Goal: Task Accomplishment & Management: Complete application form

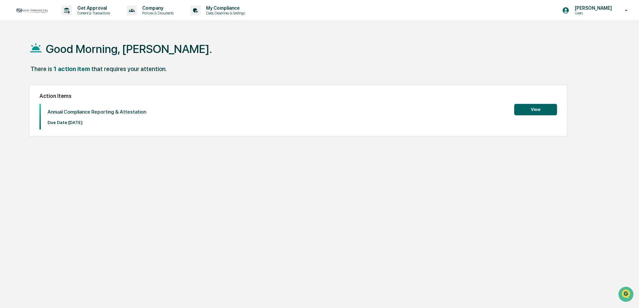
click at [539, 108] on button "View" at bounding box center [536, 109] width 43 height 11
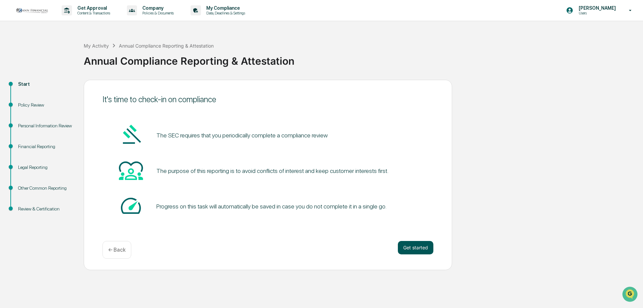
click at [419, 251] on button "Get started" at bounding box center [415, 247] width 35 height 13
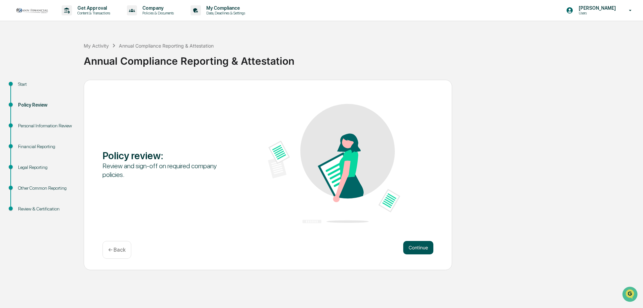
click at [420, 247] on button "Continue" at bounding box center [418, 247] width 30 height 13
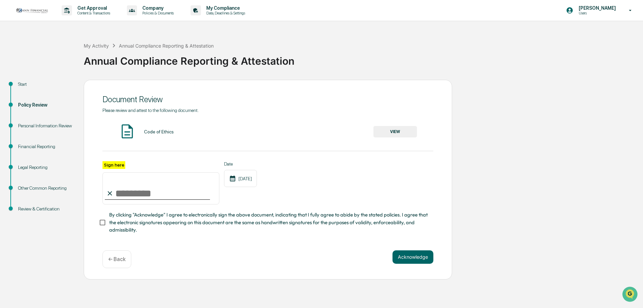
click at [120, 193] on input "Sign here" at bounding box center [160, 188] width 117 height 32
type input "**********"
click at [414, 258] on button "Acknowledge" at bounding box center [412, 256] width 41 height 13
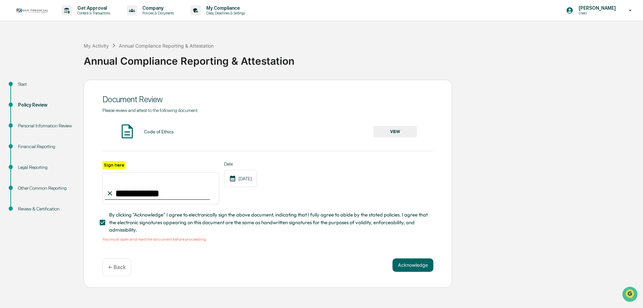
click at [400, 131] on button "VIEW" at bounding box center [395, 131] width 44 height 11
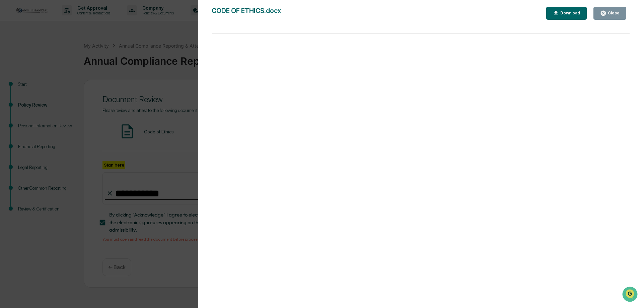
click at [613, 13] on div "Close" at bounding box center [612, 13] width 13 height 5
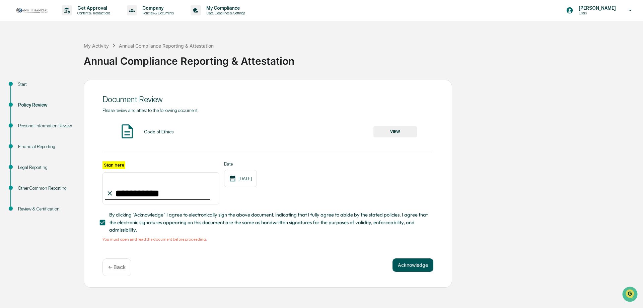
click at [411, 268] on button "Acknowledge" at bounding box center [412, 264] width 41 height 13
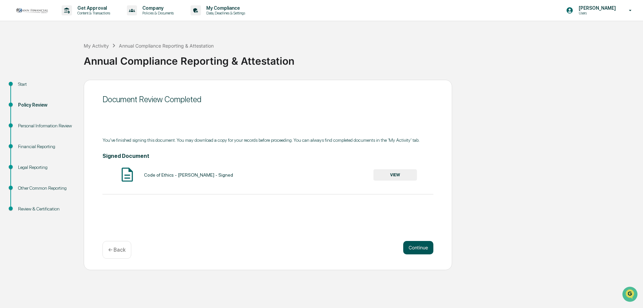
click at [422, 250] on button "Continue" at bounding box center [418, 247] width 30 height 13
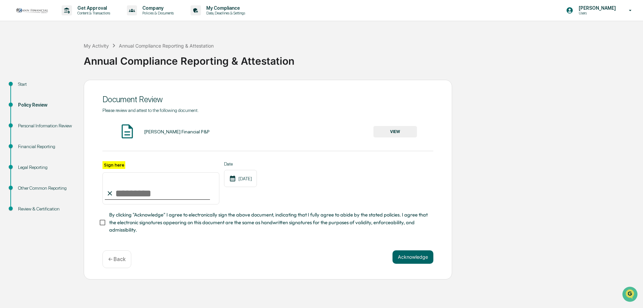
click at [391, 132] on button "VIEW" at bounding box center [395, 131] width 44 height 11
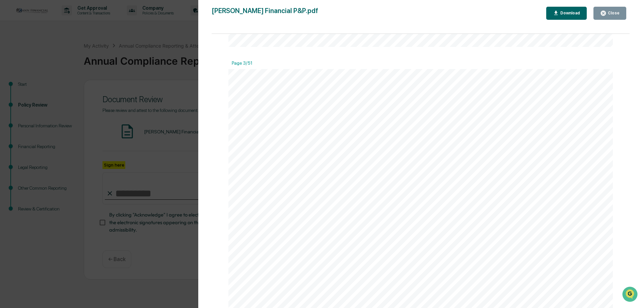
scroll to position [1038, 0]
click at [620, 13] on button "Close" at bounding box center [609, 13] width 33 height 13
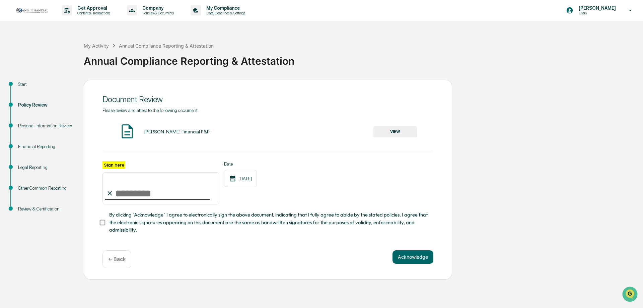
click at [138, 195] on input "Sign here" at bounding box center [160, 188] width 117 height 32
type input "**********"
click at [419, 260] on button "Acknowledge" at bounding box center [412, 256] width 41 height 13
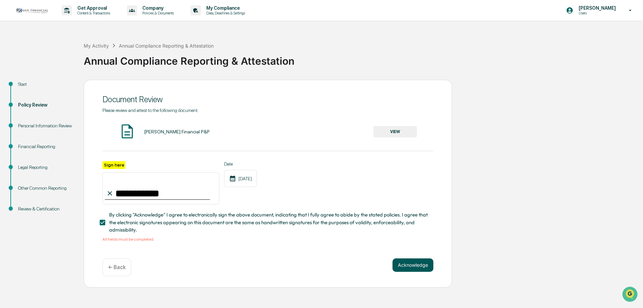
click at [405, 270] on button "Acknowledge" at bounding box center [412, 264] width 41 height 13
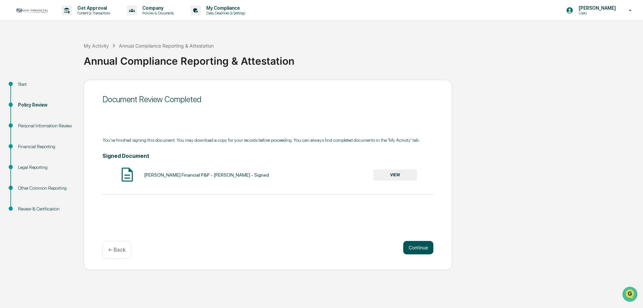
click at [415, 249] on button "Continue" at bounding box center [418, 247] width 30 height 13
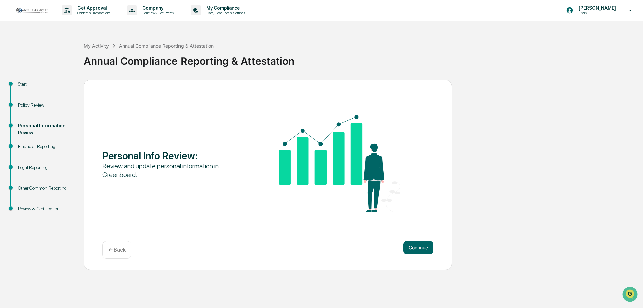
click at [415, 249] on button "Continue" at bounding box center [418, 247] width 30 height 13
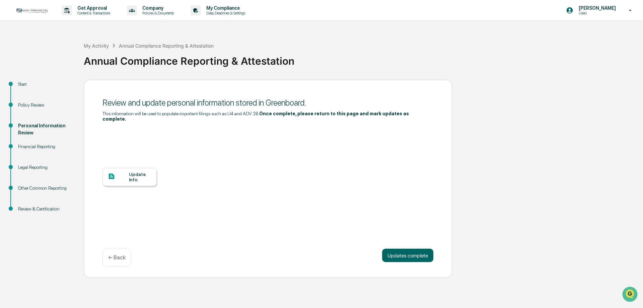
click at [143, 172] on div "Update Info" at bounding box center [140, 176] width 22 height 11
click at [402, 252] on button "Updates complete" at bounding box center [407, 254] width 51 height 13
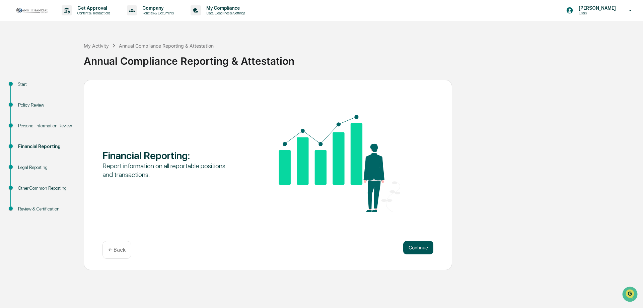
click at [415, 247] on button "Continue" at bounding box center [418, 247] width 30 height 13
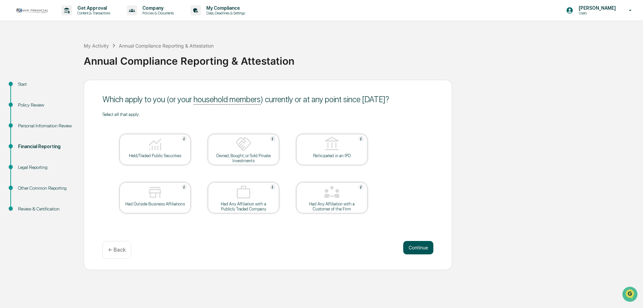
click at [422, 250] on button "Continue" at bounding box center [418, 247] width 30 height 13
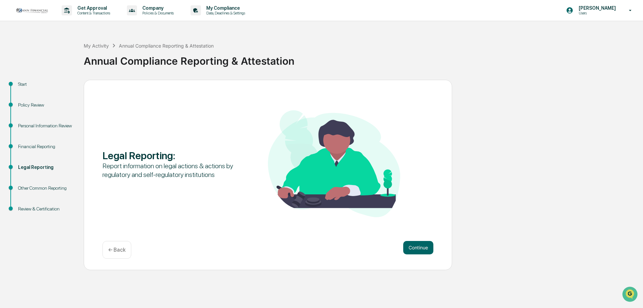
click at [422, 250] on button "Continue" at bounding box center [418, 247] width 30 height 13
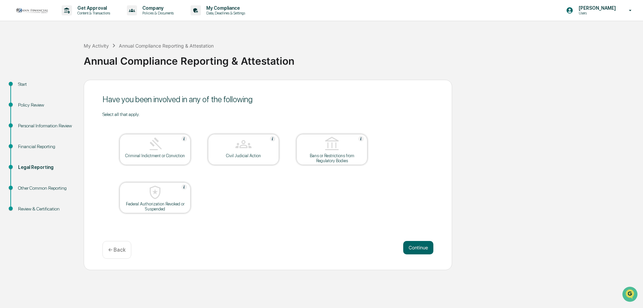
click at [422, 250] on button "Continue" at bounding box center [418, 247] width 30 height 13
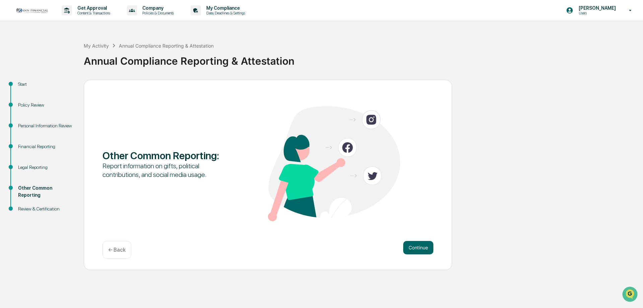
click at [422, 250] on button "Continue" at bounding box center [418, 247] width 30 height 13
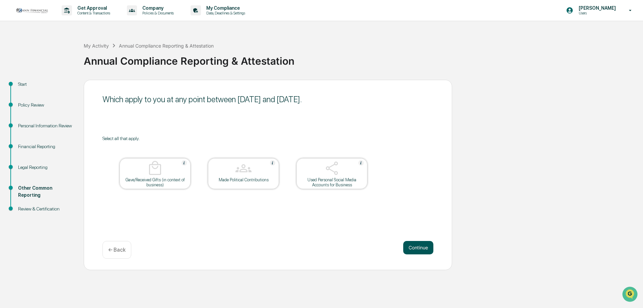
click at [413, 246] on button "Continue" at bounding box center [418, 247] width 30 height 13
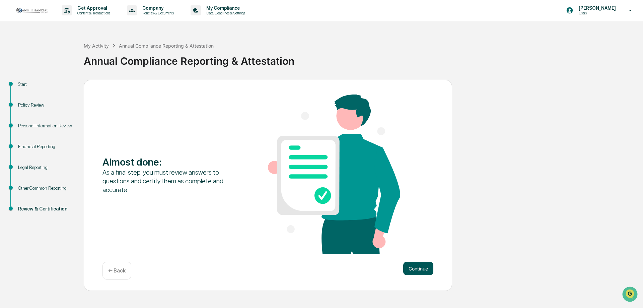
click at [417, 262] on button "Continue" at bounding box center [418, 267] width 30 height 13
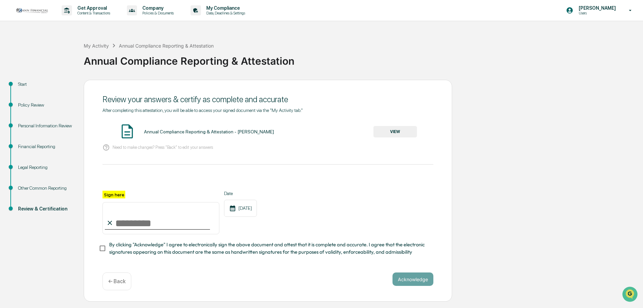
click at [400, 134] on button "VIEW" at bounding box center [395, 131] width 44 height 11
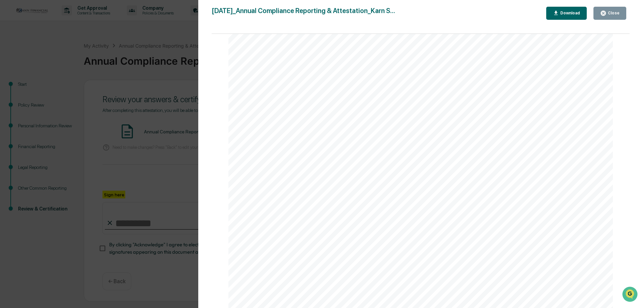
scroll to position [1981, 0]
click at [603, 12] on icon "button" at bounding box center [603, 13] width 5 height 5
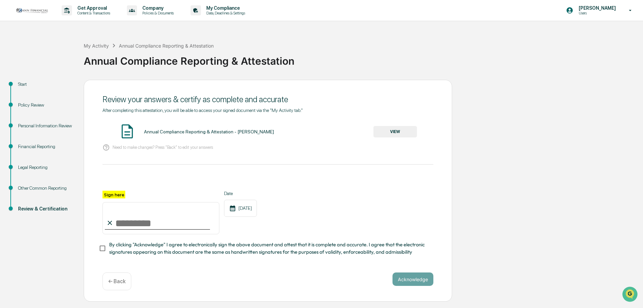
click at [135, 219] on input "Sign here" at bounding box center [160, 218] width 117 height 32
type input "**********"
click at [410, 282] on button "Acknowledge" at bounding box center [412, 278] width 41 height 13
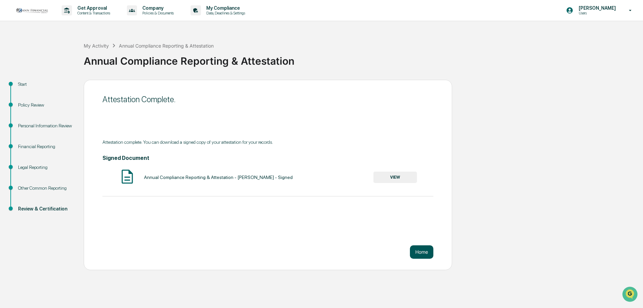
click at [420, 254] on button "Home" at bounding box center [421, 251] width 23 height 13
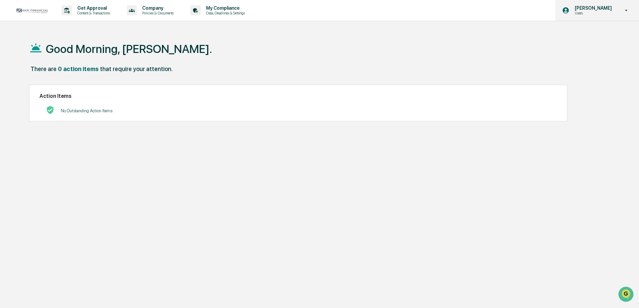
click at [627, 10] on icon at bounding box center [627, 10] width 12 height 6
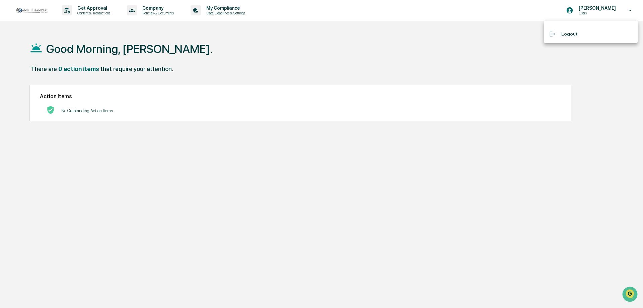
click at [568, 36] on li "Logout" at bounding box center [591, 34] width 94 height 12
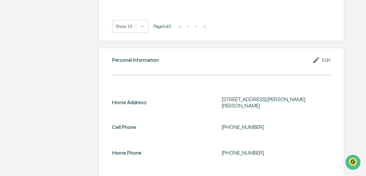
scroll to position [636, 0]
